Goal: Obtain resource: Obtain resource

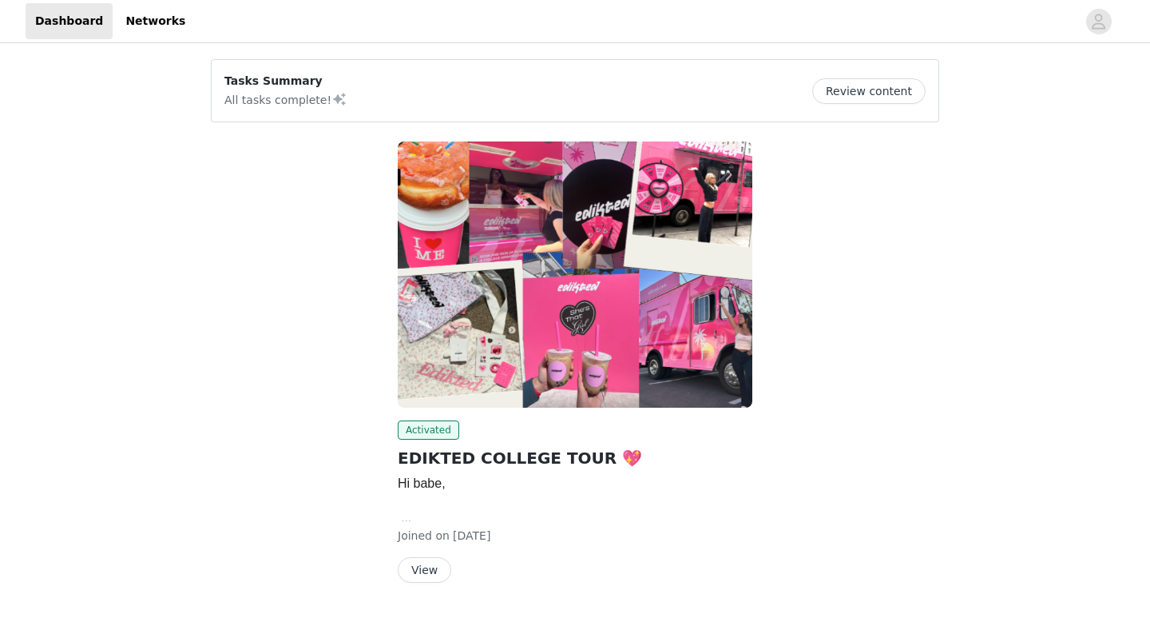
scroll to position [42, 0]
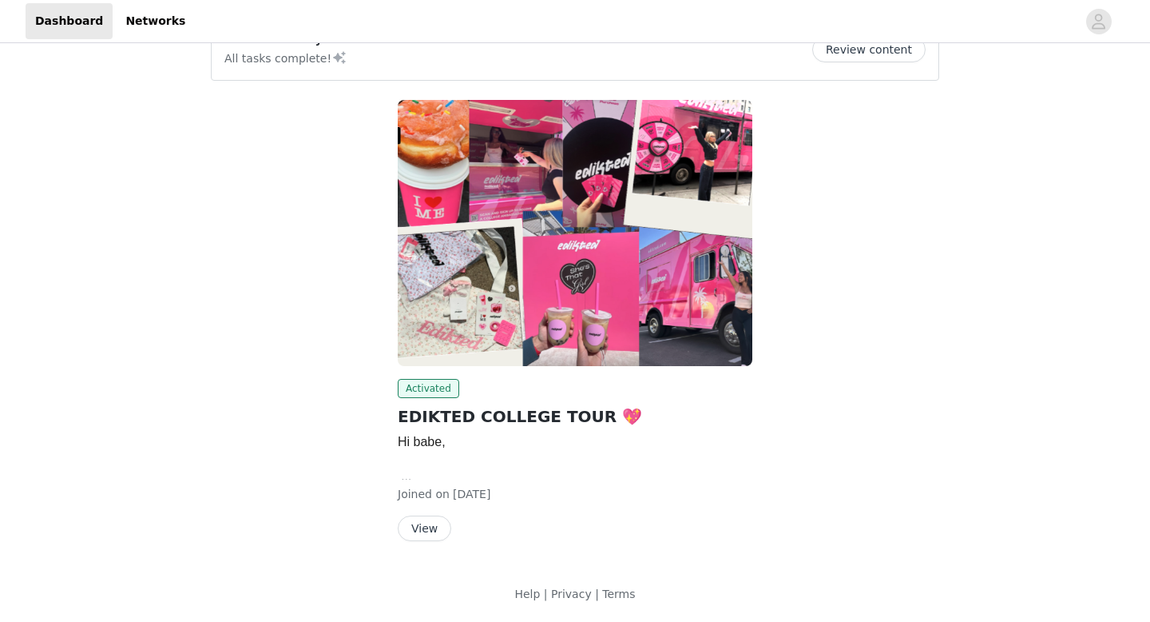
click at [420, 528] on button "View" at bounding box center [425, 528] width 54 height 26
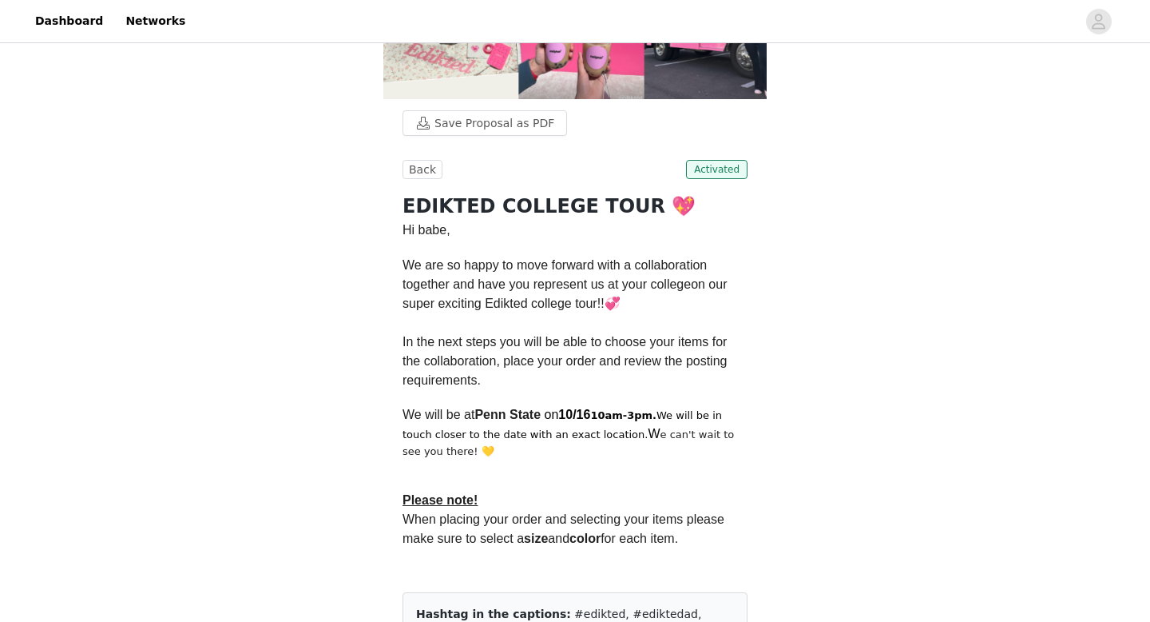
scroll to position [221, 0]
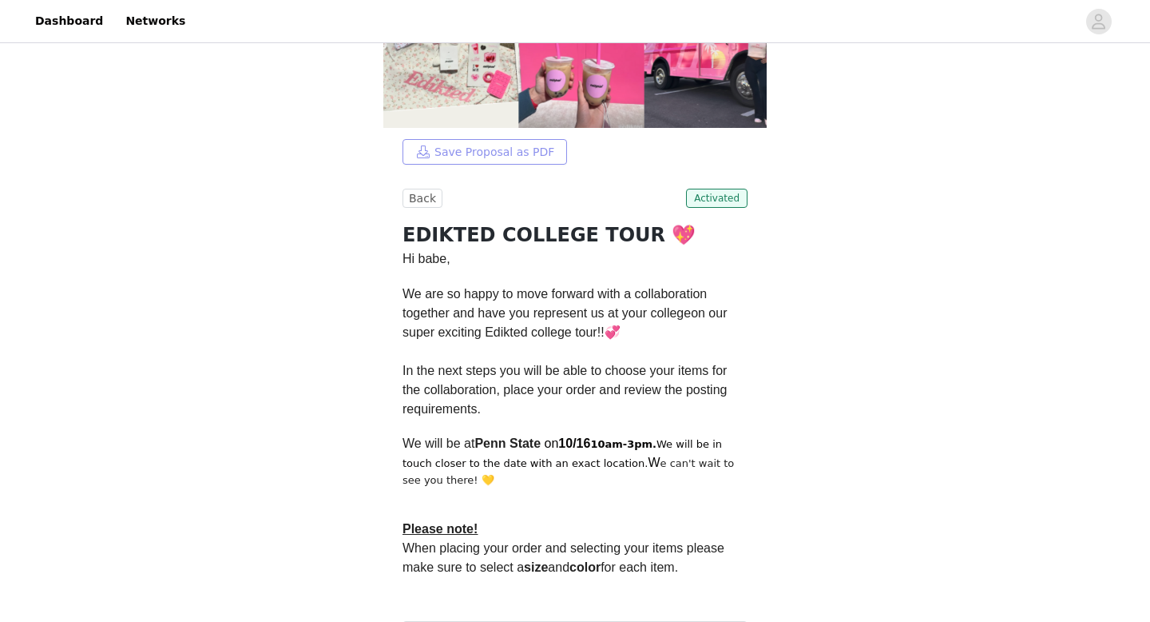
click at [469, 150] on button "Save Proposal as PDF" at bounding box center [485, 152] width 165 height 26
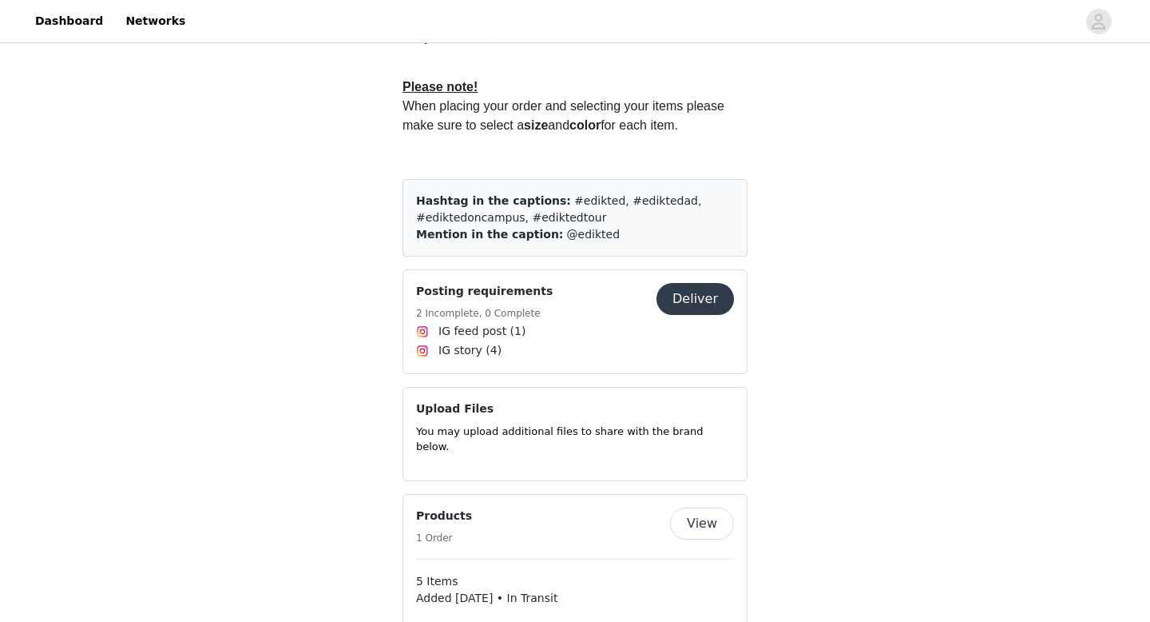
scroll to position [621, 0]
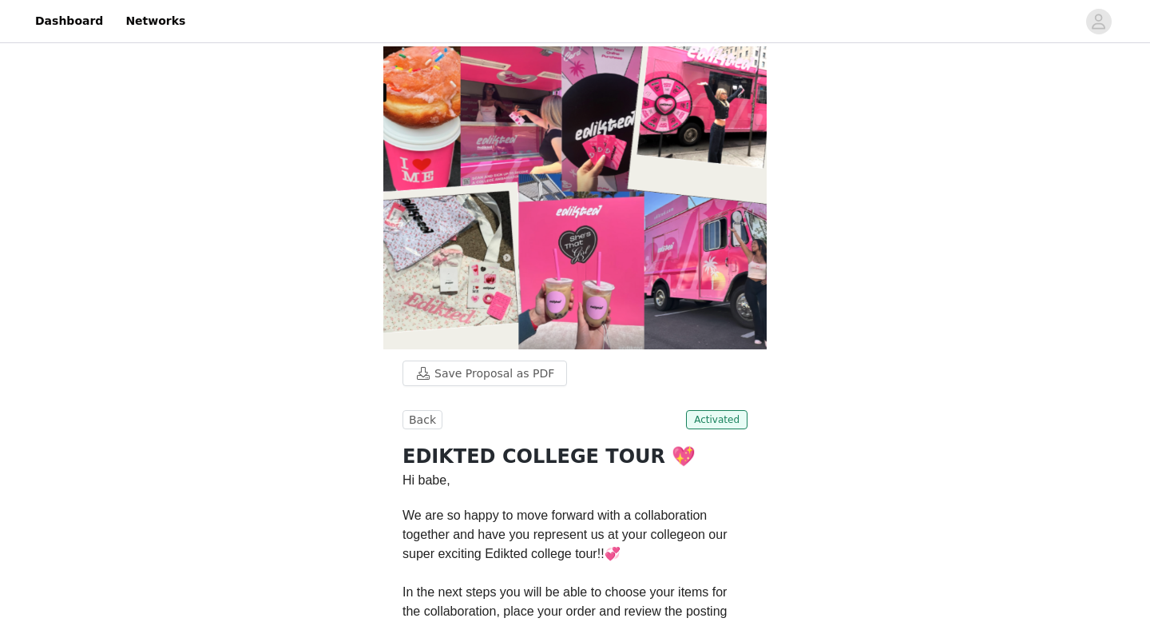
scroll to position [669, 0]
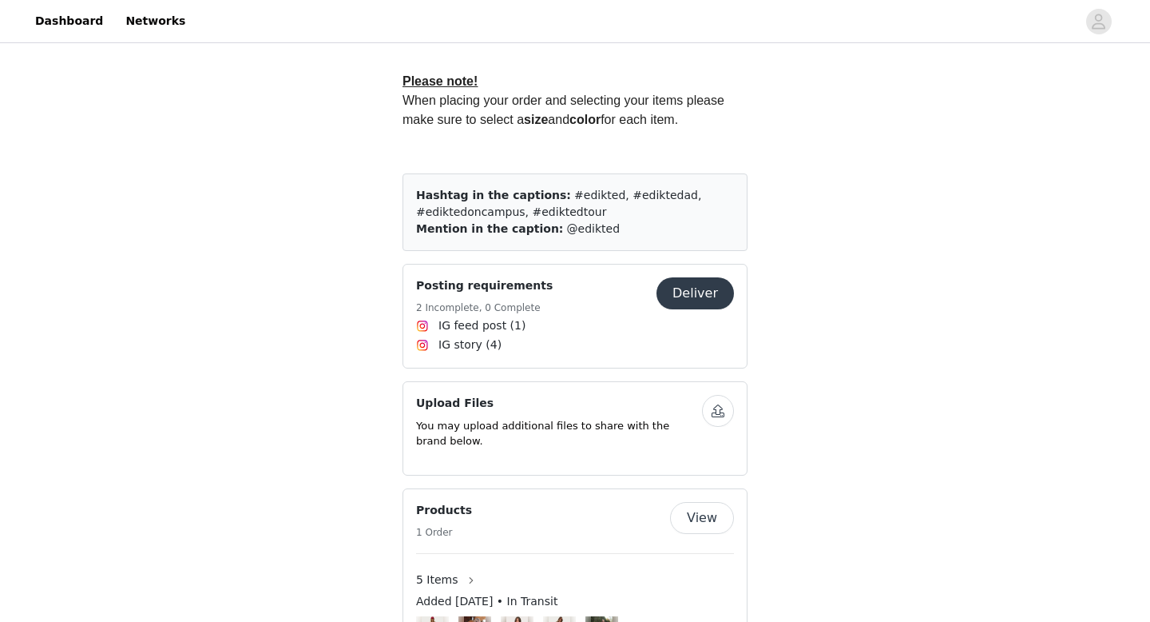
click at [507, 289] on h4 "Posting requirements" at bounding box center [484, 285] width 137 height 17
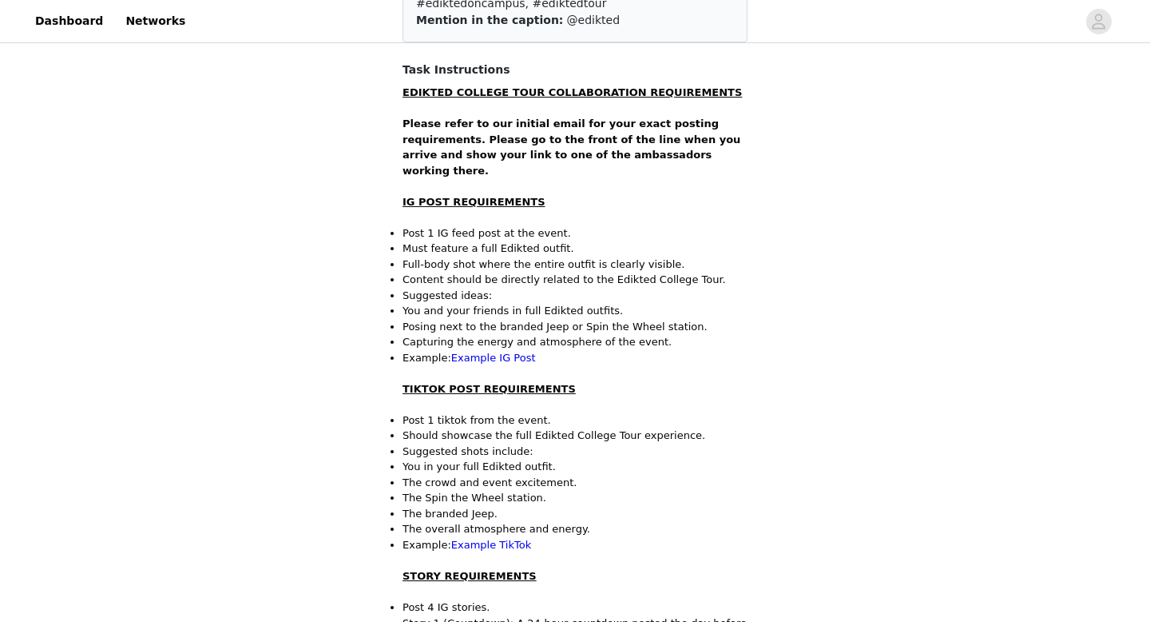
scroll to position [271, 0]
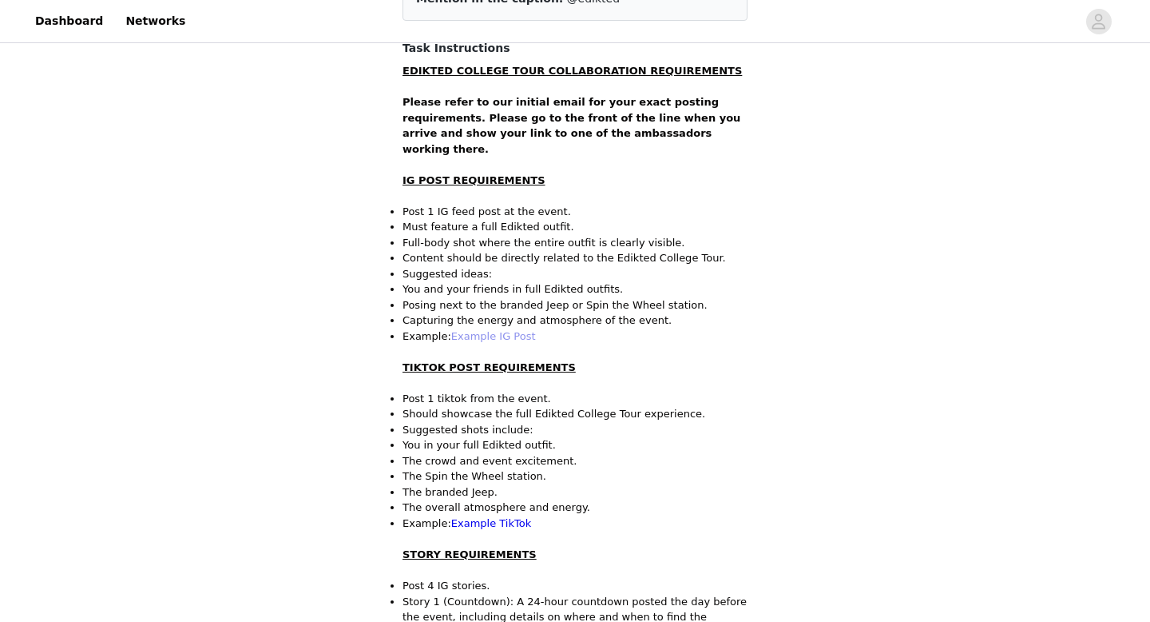
click at [465, 330] on link "Example IG Post" at bounding box center [493, 336] width 85 height 12
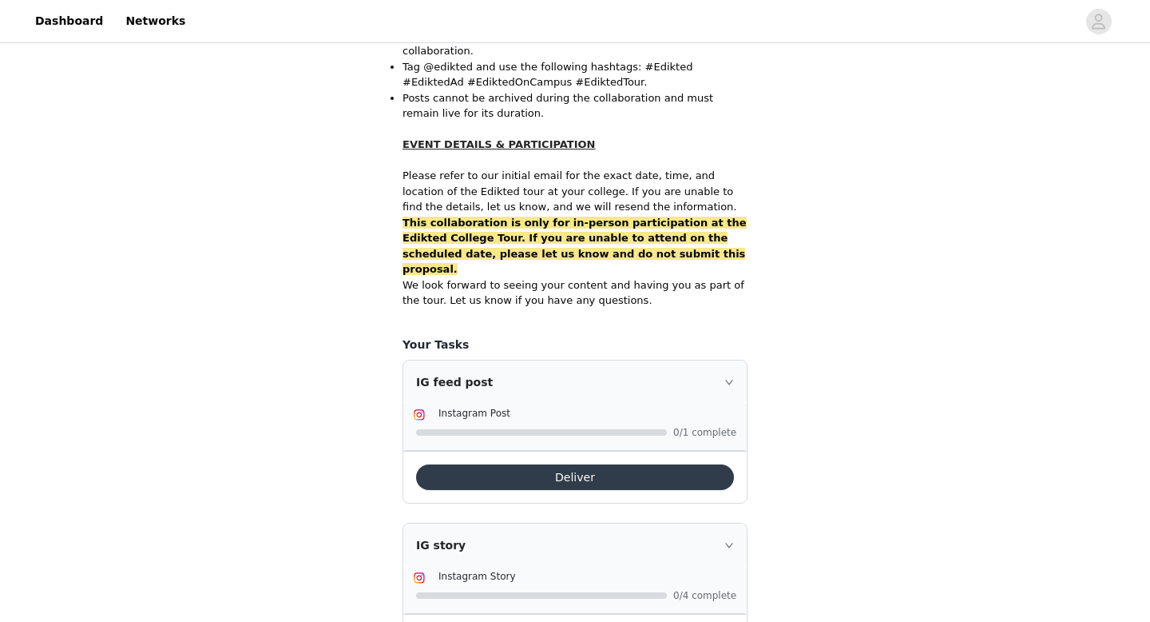
scroll to position [1044, 0]
